Goal: Communication & Community: Answer question/provide support

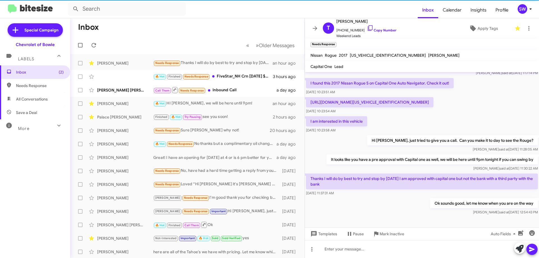
scroll to position [26, 0]
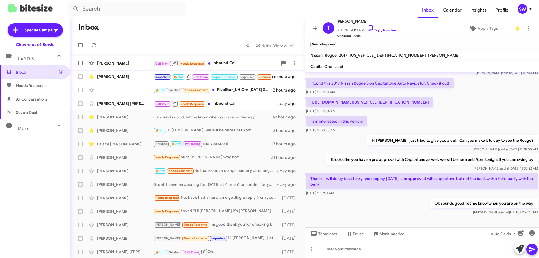
click at [210, 63] on span at bounding box center [209, 63] width 2 height 2
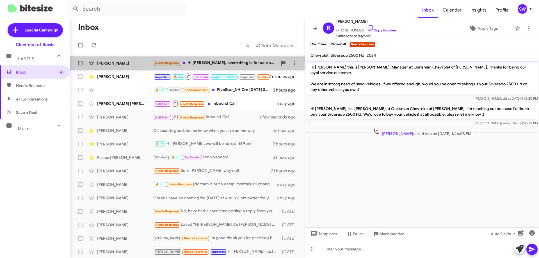
drag, startPoint x: 196, startPoint y: 65, endPoint x: 198, endPoint y: 66, distance: 3.0
click at [196, 65] on div "Needs Response Hi [PERSON_NAME], everything is for sale at the right price. Wha…" at bounding box center [215, 63] width 124 height 6
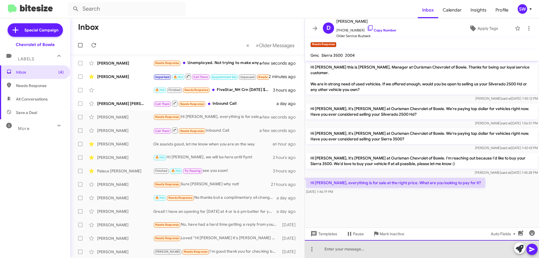
click at [346, 254] on div at bounding box center [422, 249] width 234 height 18
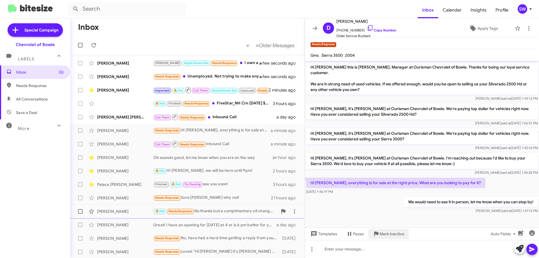
drag, startPoint x: 382, startPoint y: 231, endPoint x: 393, endPoint y: 215, distance: 19.7
click at [383, 229] on span "Mark Inactive" at bounding box center [391, 234] width 25 height 10
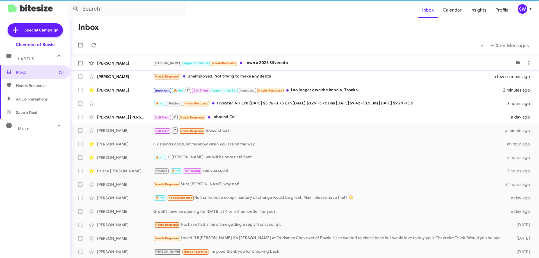
drag, startPoint x: 246, startPoint y: 62, endPoint x: 251, endPoint y: 61, distance: 5.1
click at [246, 62] on div "[PERSON_NAME] Appointment Set Needs Response I own a 2023 Silverado" at bounding box center [332, 63] width 358 height 6
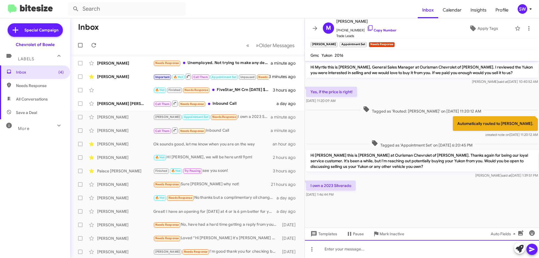
click at [357, 250] on div at bounding box center [422, 249] width 234 height 18
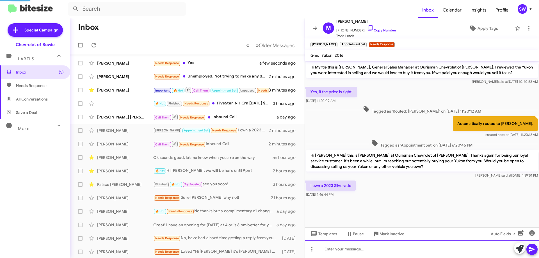
scroll to position [1, 0]
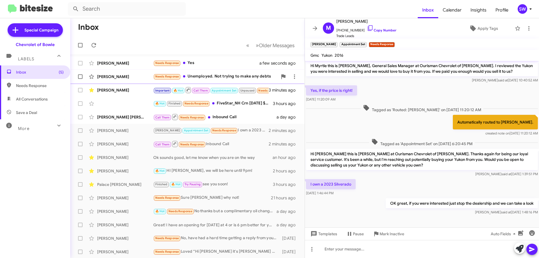
drag, startPoint x: 206, startPoint y: 78, endPoint x: 210, endPoint y: 77, distance: 4.5
click at [207, 78] on div "Needs Response Unemployed. Not trying to make any debts" at bounding box center [215, 76] width 124 height 6
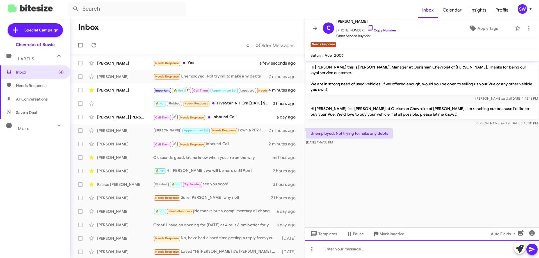
click at [343, 251] on div at bounding box center [422, 249] width 234 height 18
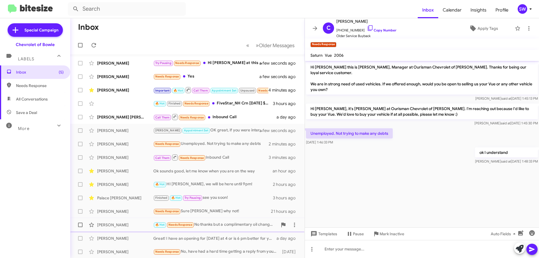
drag, startPoint x: 388, startPoint y: 235, endPoint x: 378, endPoint y: 228, distance: 12.5
click at [386, 233] on span "Mark Inactive" at bounding box center [391, 234] width 25 height 10
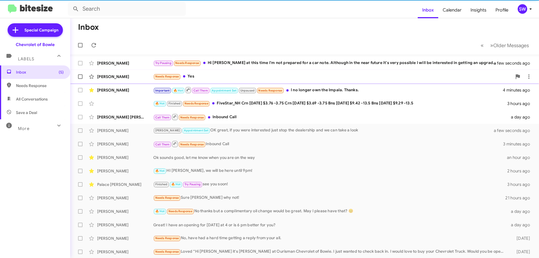
click at [220, 79] on div "Needs Response Yes" at bounding box center [332, 76] width 358 height 6
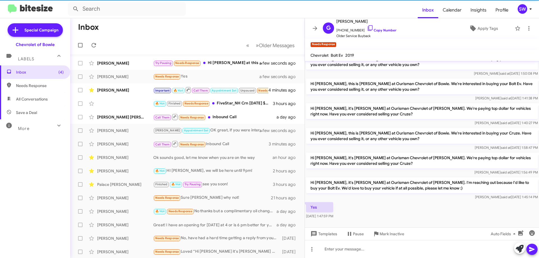
scroll to position [54, 0]
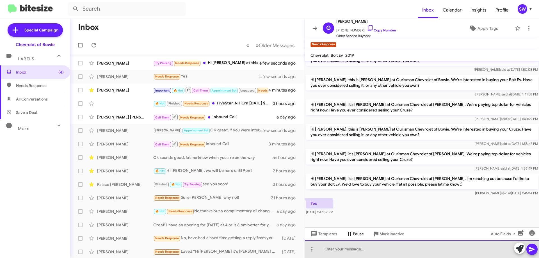
drag, startPoint x: 341, startPoint y: 248, endPoint x: 353, endPoint y: 238, distance: 15.3
click at [341, 248] on div at bounding box center [422, 249] width 234 height 18
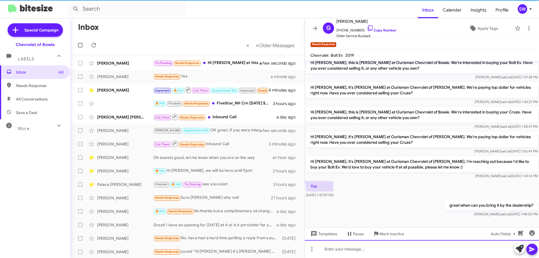
scroll to position [74, 0]
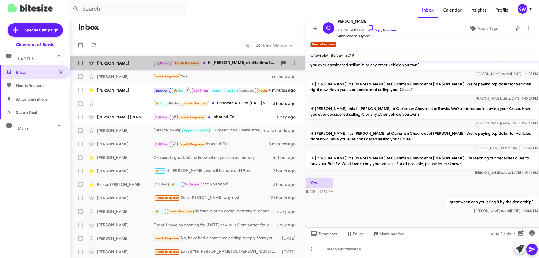
drag, startPoint x: 219, startPoint y: 57, endPoint x: 220, endPoint y: 61, distance: 3.6
click at [219, 58] on span "[PERSON_NAME] Try Pausing Needs Response Hi [PERSON_NAME] at this time I'm not …" at bounding box center [187, 62] width 234 height 13
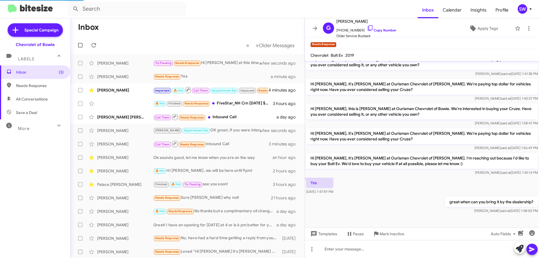
scroll to position [29, 0]
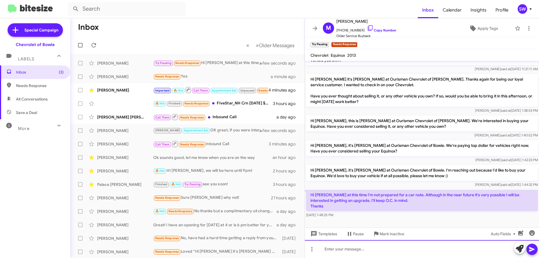
click at [339, 248] on div at bounding box center [422, 249] width 234 height 18
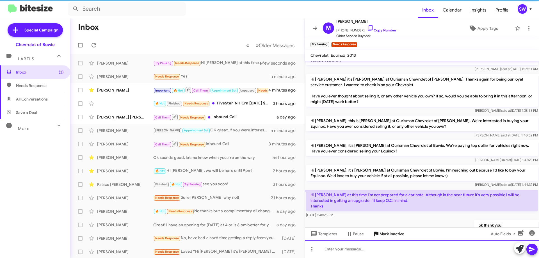
scroll to position [8, 0]
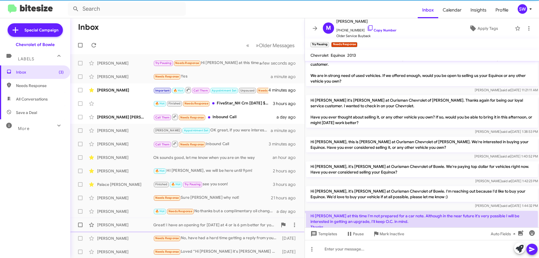
click at [385, 232] on span "Mark Inactive" at bounding box center [391, 234] width 25 height 10
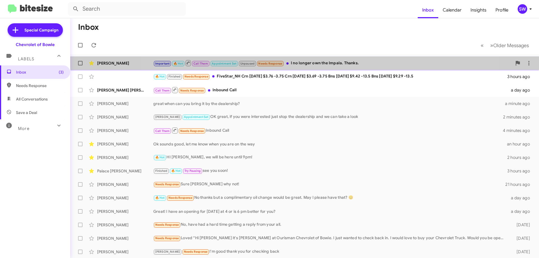
click at [314, 62] on div "Important 🔥 Hot Call Them Appointment Set Unpaused Needs Response I no longer o…" at bounding box center [332, 62] width 358 height 7
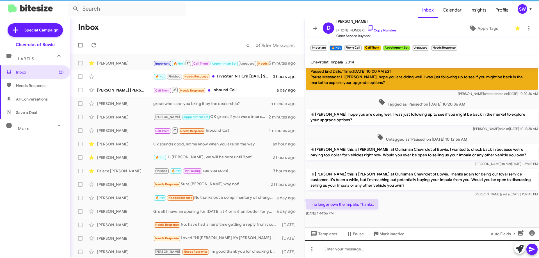
scroll to position [285, 0]
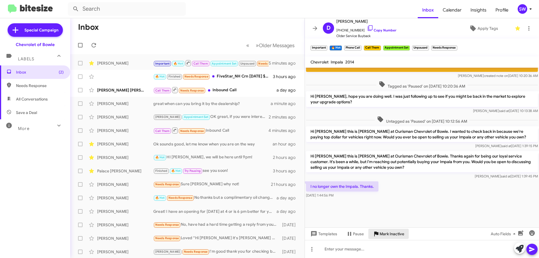
click at [389, 233] on span "Mark Inactive" at bounding box center [391, 234] width 25 height 10
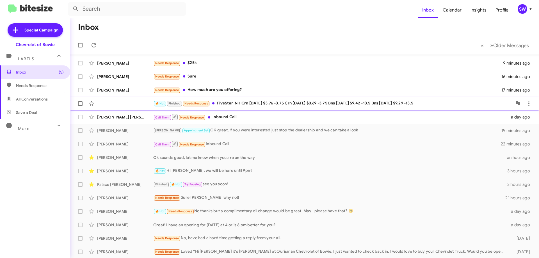
drag, startPoint x: 232, startPoint y: 89, endPoint x: 296, endPoint y: 97, distance: 64.5
click at [232, 89] on div "Needs Response How much are you offering?" at bounding box center [327, 90] width 348 height 6
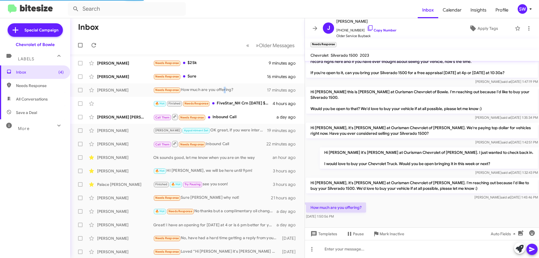
scroll to position [87, 0]
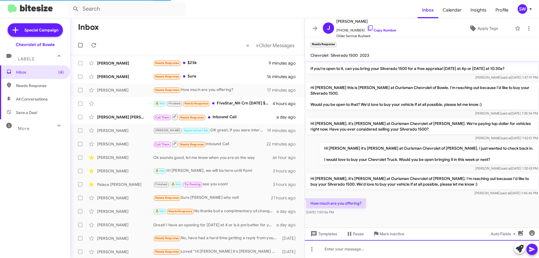
click at [375, 244] on div at bounding box center [422, 249] width 234 height 18
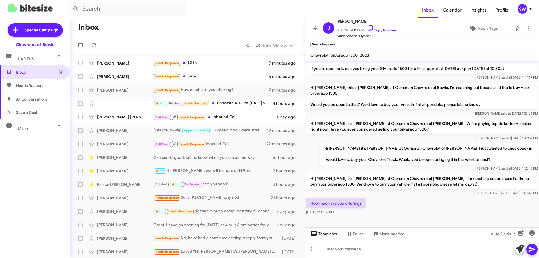
click at [325, 234] on span "Templates" at bounding box center [323, 234] width 28 height 10
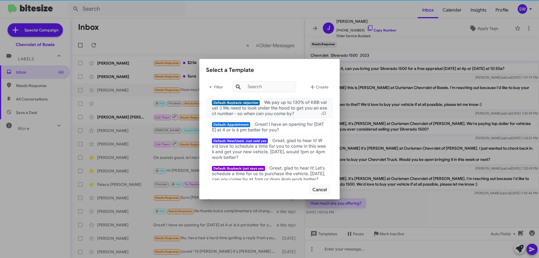
click at [292, 107] on span "We pay up to 130% of KBB value! :) We need to look under the hood to get you an…" at bounding box center [269, 108] width 115 height 17
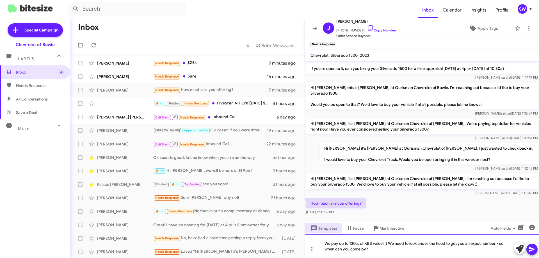
click at [386, 243] on div "We pay up to 130% of KBB value! :) We need to look under the hood to get you an…" at bounding box center [422, 246] width 234 height 24
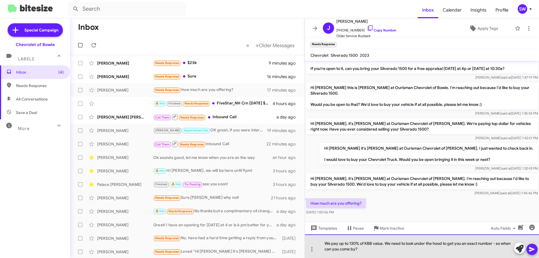
click at [501, 244] on div "We pay up to 130% of KBB value. We need to look under the hood to get you an ex…" at bounding box center [422, 246] width 234 height 24
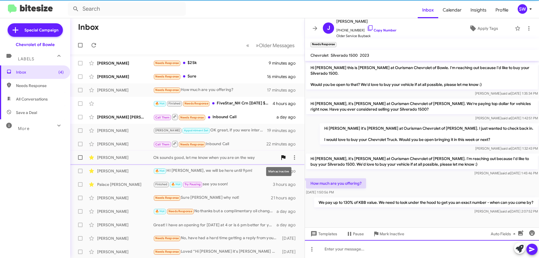
scroll to position [108, 0]
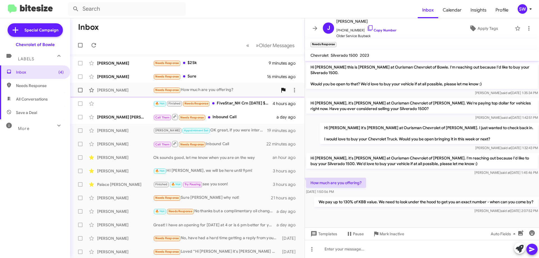
drag, startPoint x: 199, startPoint y: 61, endPoint x: 280, endPoint y: 90, distance: 86.2
click at [199, 61] on div "Needs Response $25k" at bounding box center [210, 63] width 115 height 6
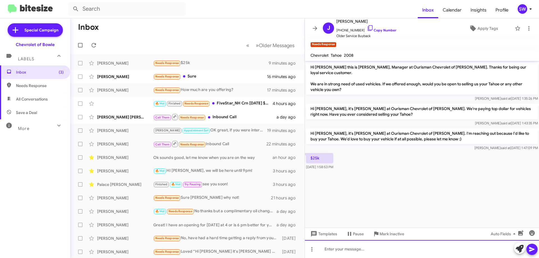
drag, startPoint x: 339, startPoint y: 251, endPoint x: 344, endPoint y: 243, distance: 9.1
click at [340, 249] on div at bounding box center [422, 249] width 234 height 18
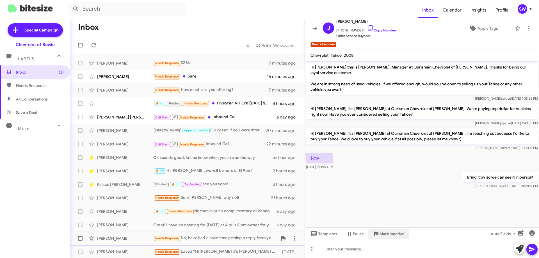
click at [384, 231] on span "Mark Inactive" at bounding box center [391, 234] width 25 height 10
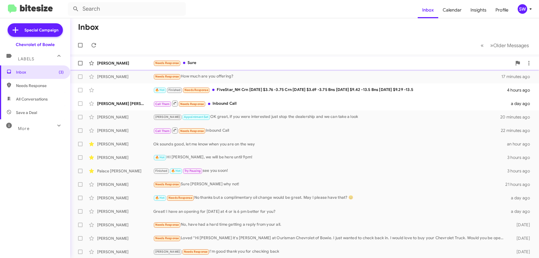
click at [190, 64] on div "Needs Response Sure" at bounding box center [332, 63] width 358 height 6
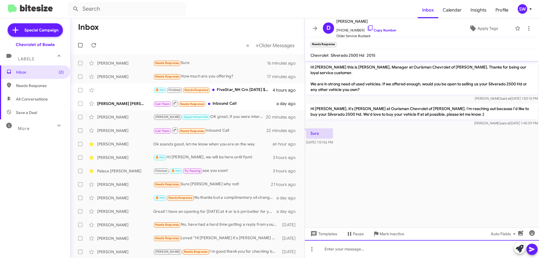
click at [334, 249] on div at bounding box center [422, 249] width 234 height 18
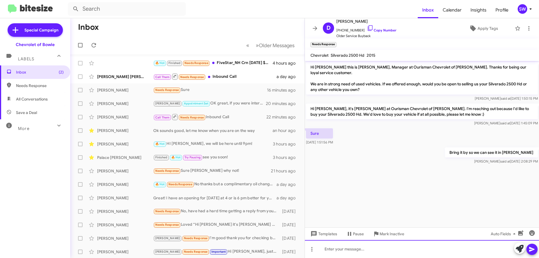
drag, startPoint x: 412, startPoint y: 250, endPoint x: 412, endPoint y: 245, distance: 5.1
click at [412, 250] on div at bounding box center [422, 249] width 234 height 18
